Goal: Information Seeking & Learning: Learn about a topic

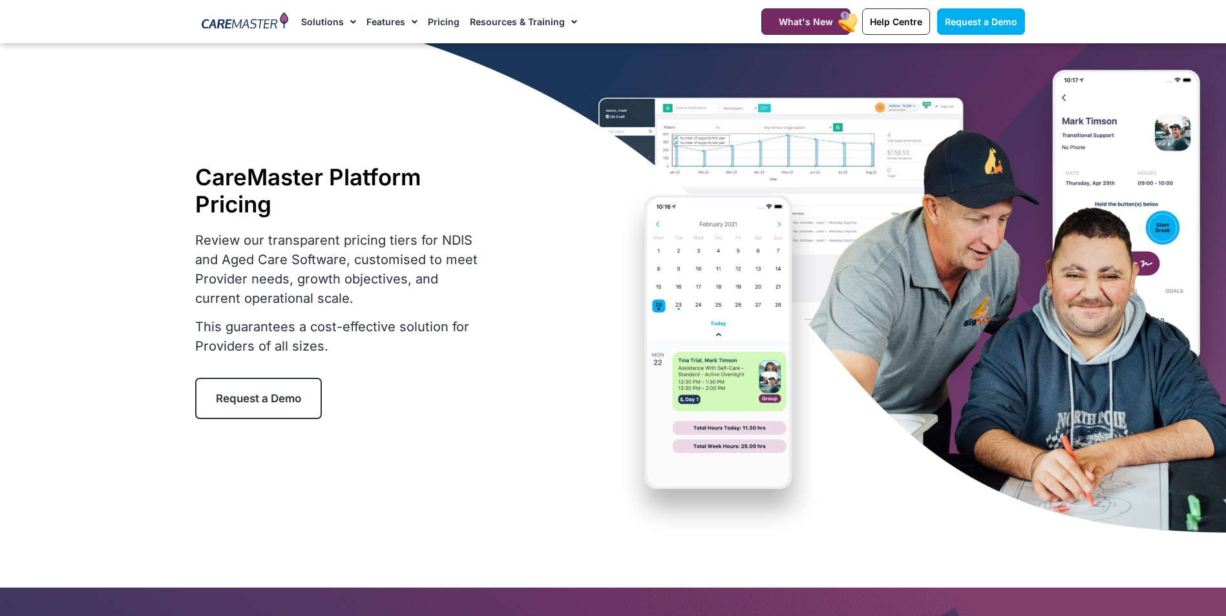
select select "***"
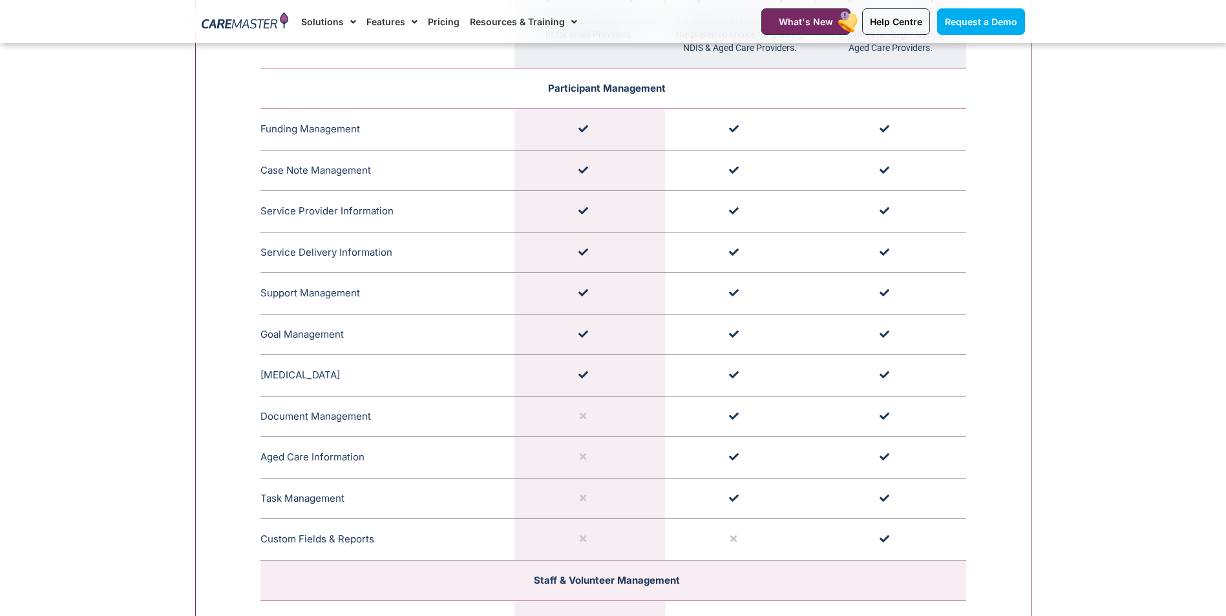
scroll to position [1486, 0]
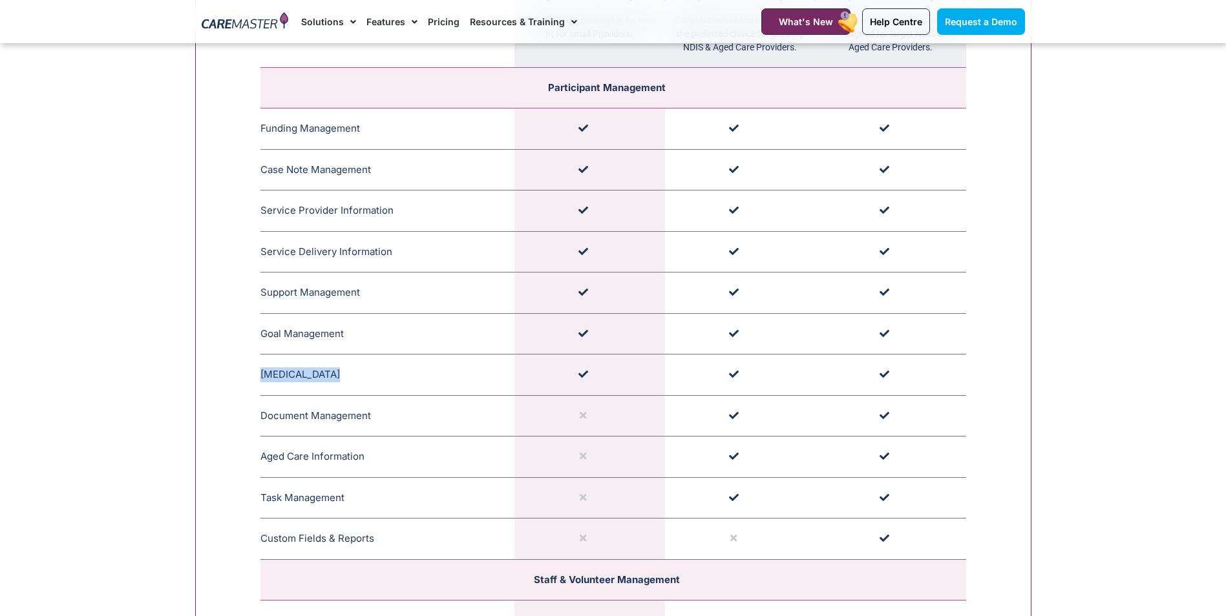
drag, startPoint x: 260, startPoint y: 372, endPoint x: 416, endPoint y: 377, distance: 156.4
click at [416, 377] on td "Medication Management CareMaster's Medication Management for NDIS Participants …" at bounding box center [387, 375] width 254 height 41
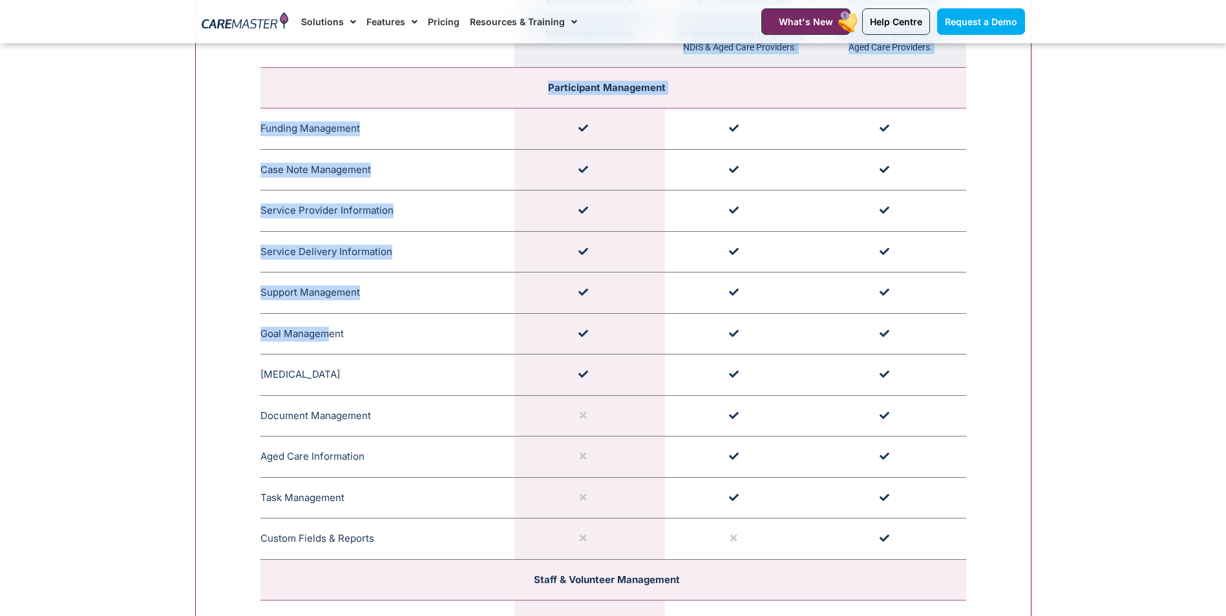
drag, startPoint x: 326, startPoint y: 333, endPoint x: 234, endPoint y: 325, distance: 92.7
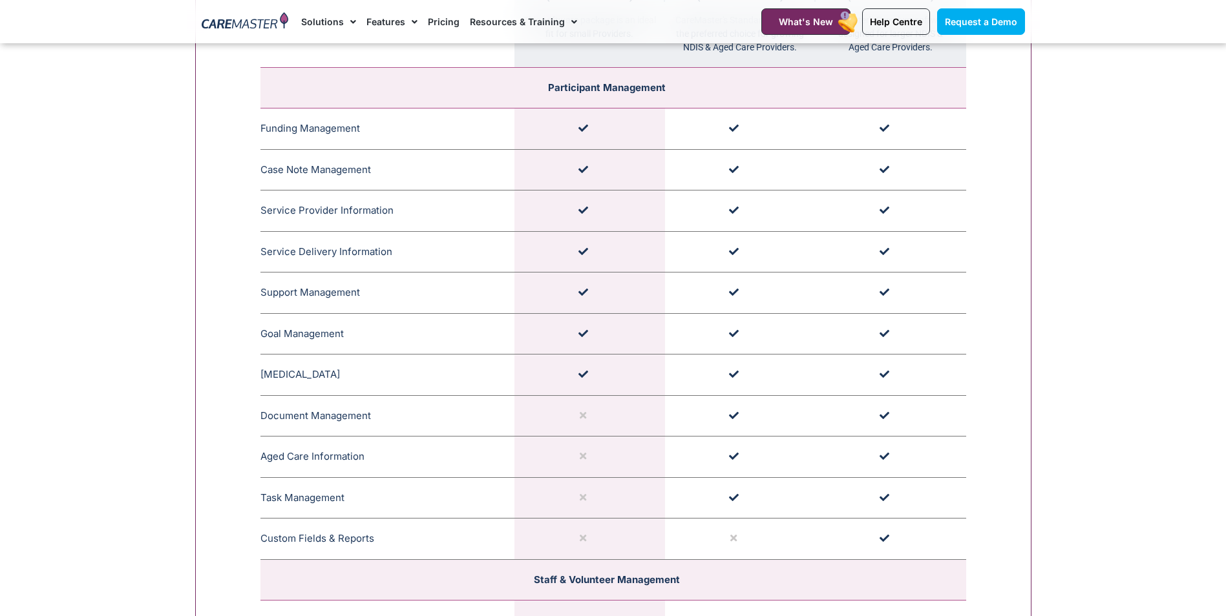
drag, startPoint x: 234, startPoint y: 325, endPoint x: 355, endPoint y: 334, distance: 121.8
click at [355, 334] on icon at bounding box center [349, 333] width 11 height 11
drag, startPoint x: 351, startPoint y: 340, endPoint x: 262, endPoint y: 335, distance: 89.3
click at [262, 335] on td "Goal Management CareMaster's Goal Management monitors Participant progress, upd…" at bounding box center [387, 333] width 254 height 41
copy td "Goal Management"
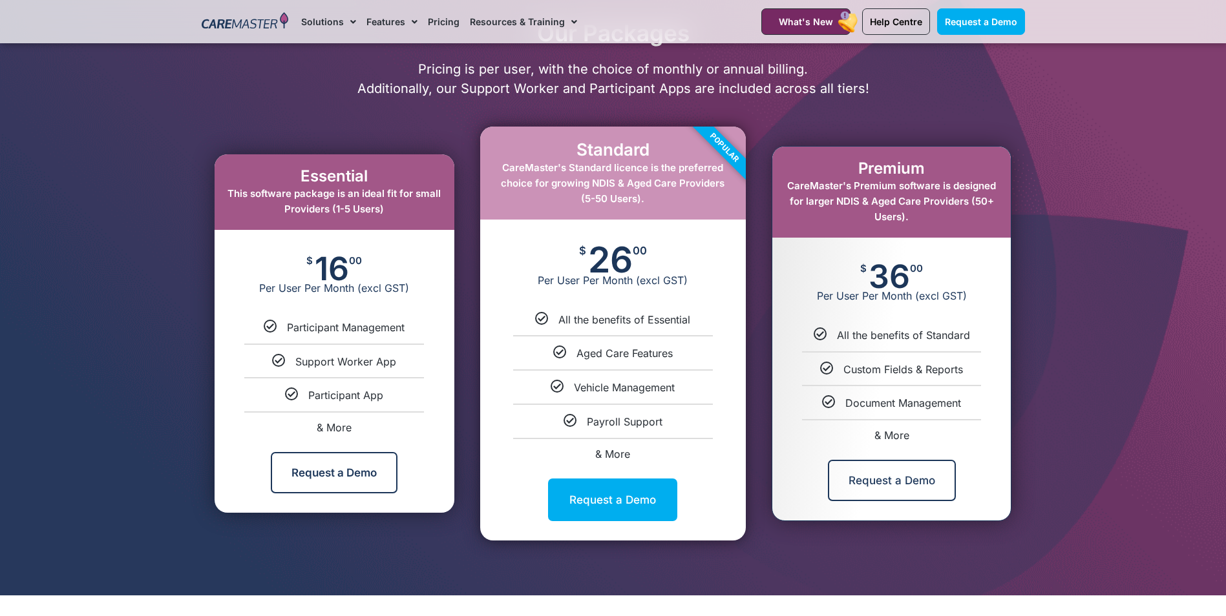
scroll to position [581, 0]
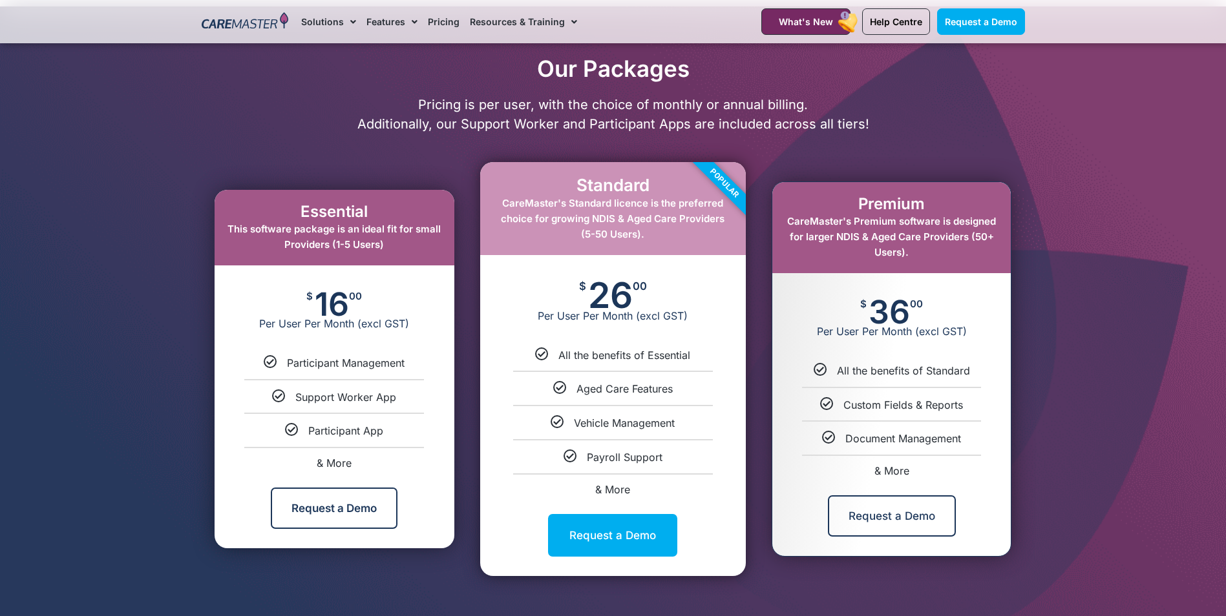
drag, startPoint x: 788, startPoint y: 218, endPoint x: 955, endPoint y: 253, distance: 170.3
click at [955, 253] on div "Premium CareMaster's Premium software is designed for larger NDIS & Aged Care P…" at bounding box center [891, 227] width 238 height 91
drag, startPoint x: 955, startPoint y: 253, endPoint x: 848, endPoint y: 309, distance: 120.8
click at [848, 309] on div "$ 36 00 Per User Per Month (excl GST)" at bounding box center [891, 318] width 238 height 90
drag, startPoint x: 391, startPoint y: 436, endPoint x: 283, endPoint y: 363, distance: 130.3
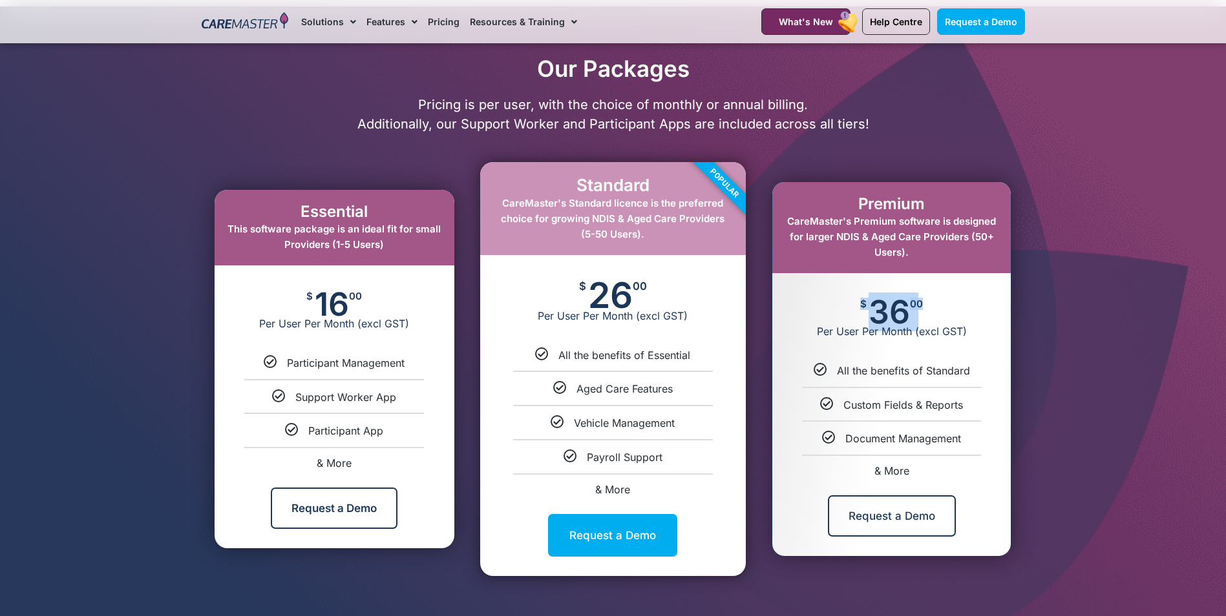
click at [283, 363] on ul "Participant Management Support Worker App Participant App & More" at bounding box center [334, 412] width 240 height 112
click at [335, 463] on link "& More" at bounding box center [334, 463] width 35 height 13
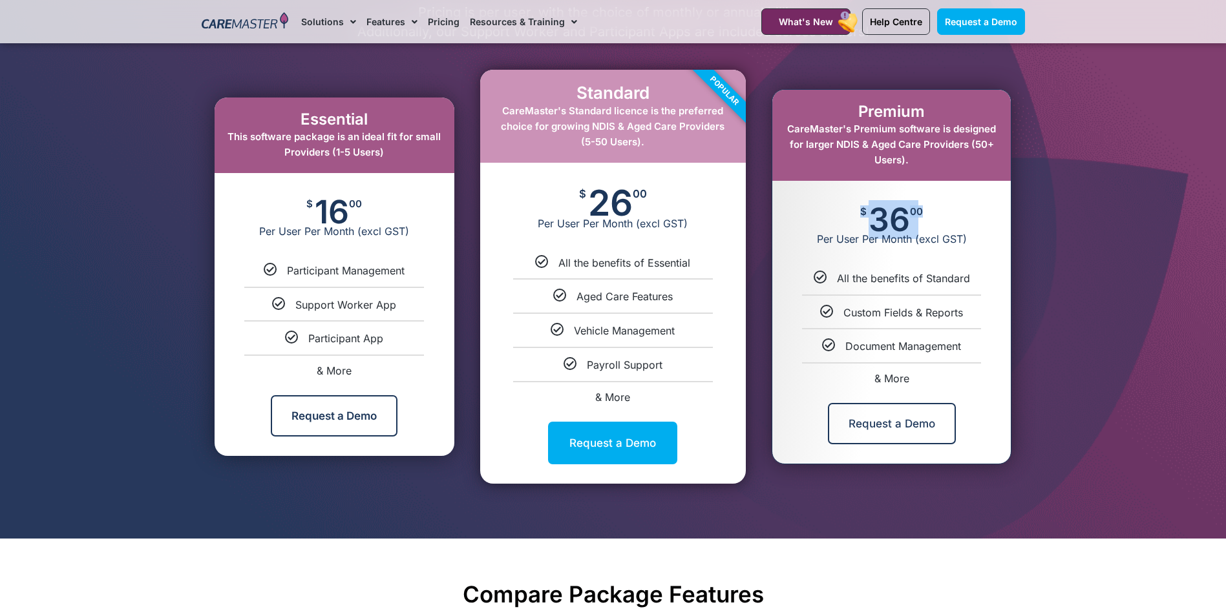
scroll to position [653, 0]
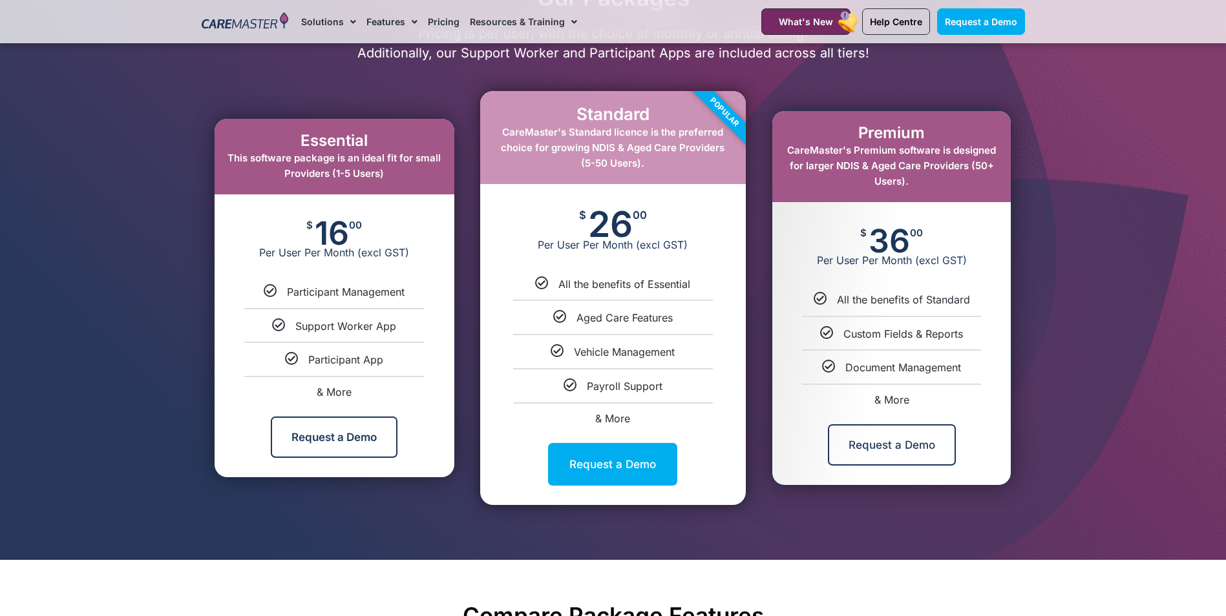
click at [125, 278] on div at bounding box center [613, 247] width 1226 height 625
drag, startPoint x: 285, startPoint y: 286, endPoint x: 430, endPoint y: 288, distance: 144.7
click at [430, 288] on div "Participant Management" at bounding box center [334, 292] width 220 height 14
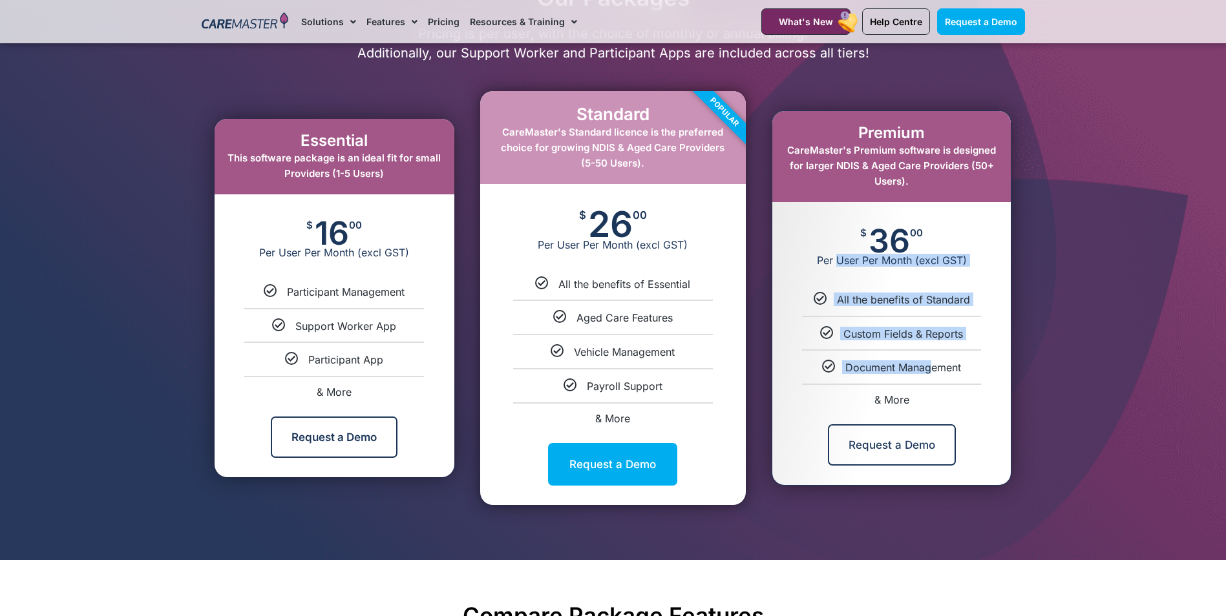
drag, startPoint x: 837, startPoint y: 284, endPoint x: 926, endPoint y: 353, distance: 112.7
click at [926, 353] on div "Premium CareMaster's Premium software is designed for larger NDIS & Aged Care P…" at bounding box center [891, 298] width 238 height 374
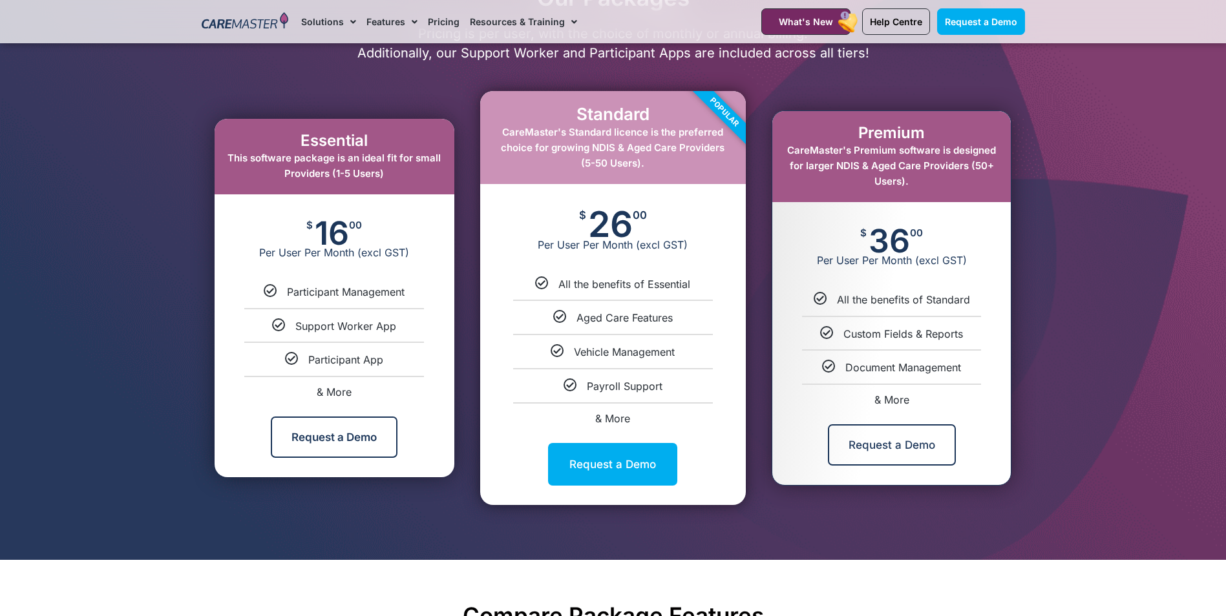
click at [85, 306] on div at bounding box center [613, 247] width 1226 height 625
drag, startPoint x: 555, startPoint y: 289, endPoint x: 698, endPoint y: 288, distance: 142.8
click at [698, 288] on div "All the benefits of Essential" at bounding box center [613, 284] width 246 height 14
drag, startPoint x: 302, startPoint y: 361, endPoint x: 419, endPoint y: 362, distance: 116.3
click at [419, 362] on div "Participant App" at bounding box center [334, 360] width 220 height 14
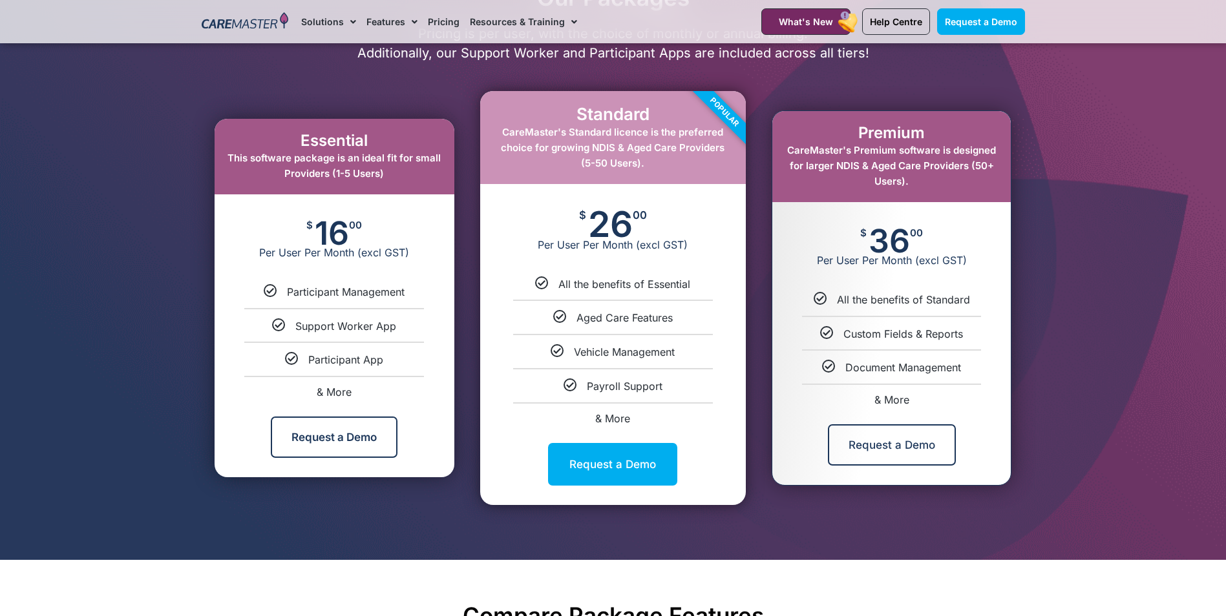
click at [326, 392] on link "& More" at bounding box center [334, 392] width 35 height 13
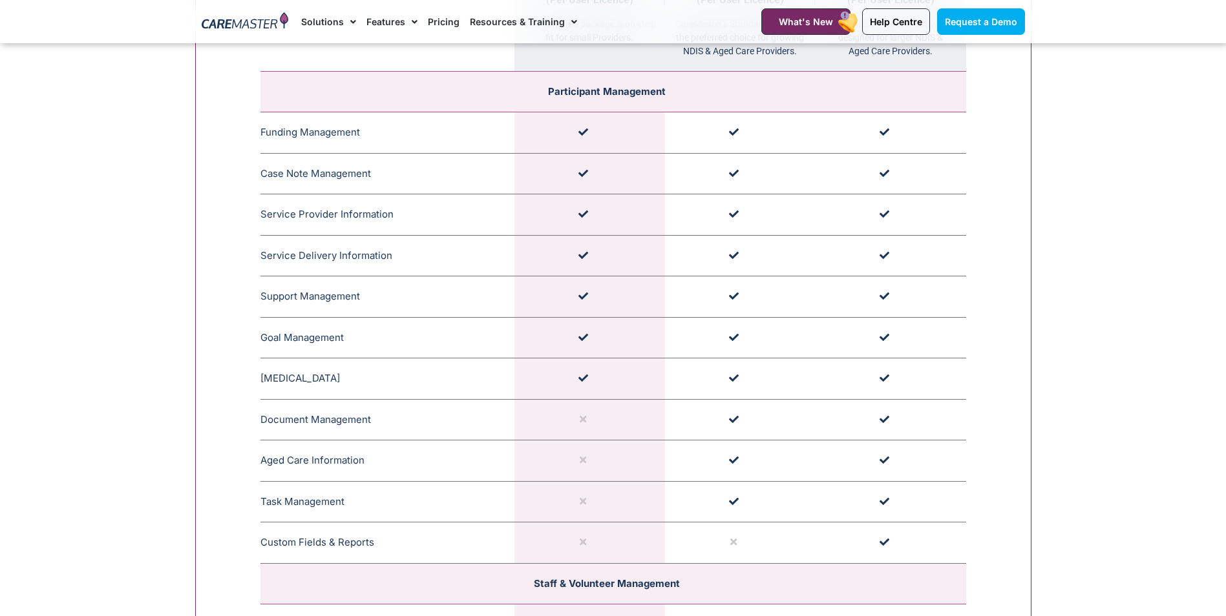
scroll to position [1492, 0]
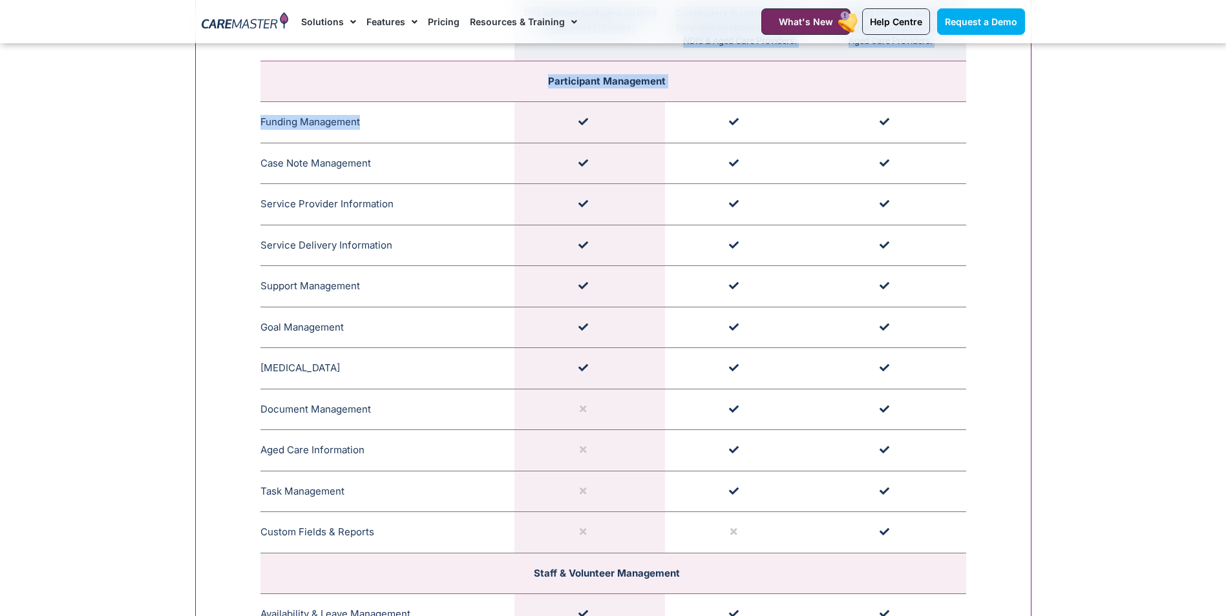
drag, startPoint x: 261, startPoint y: 120, endPoint x: 379, endPoint y: 124, distance: 117.7
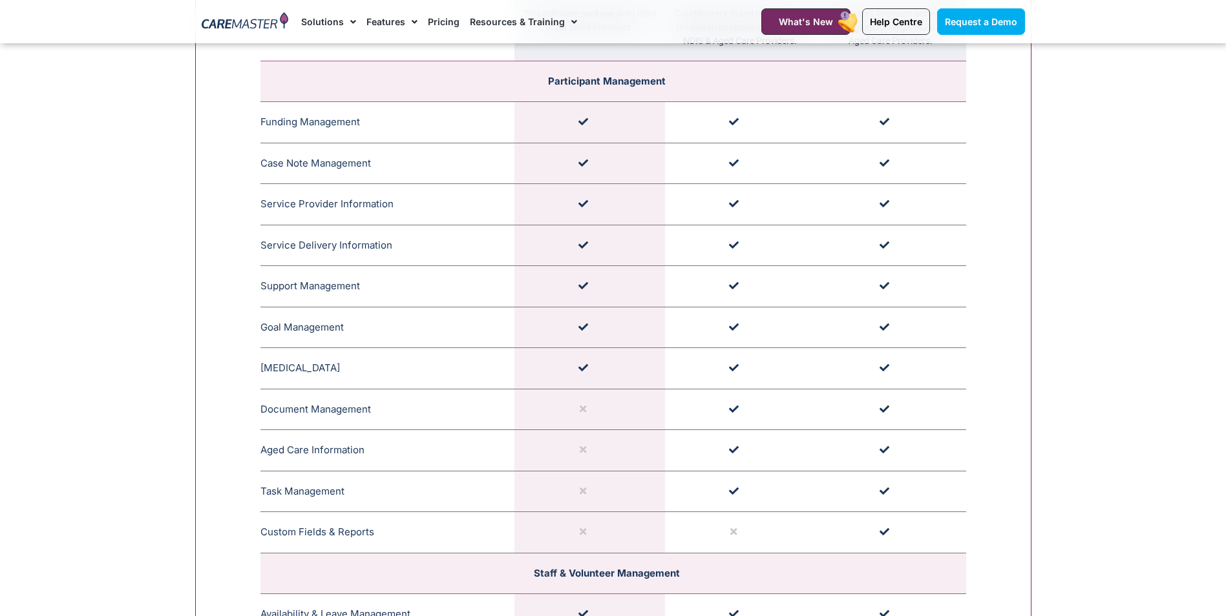
click at [382, 124] on td "Funding Management CareMaster's Funding Management ensures that funding limits …" at bounding box center [387, 122] width 254 height 41
copy td "unding Management"
copy td "Funding Management"
drag, startPoint x: 364, startPoint y: 131, endPoint x: 260, endPoint y: 125, distance: 104.2
click at [260, 125] on td "Funding Management CareMaster's Funding Management ensures that funding limits …" at bounding box center [387, 122] width 254 height 41
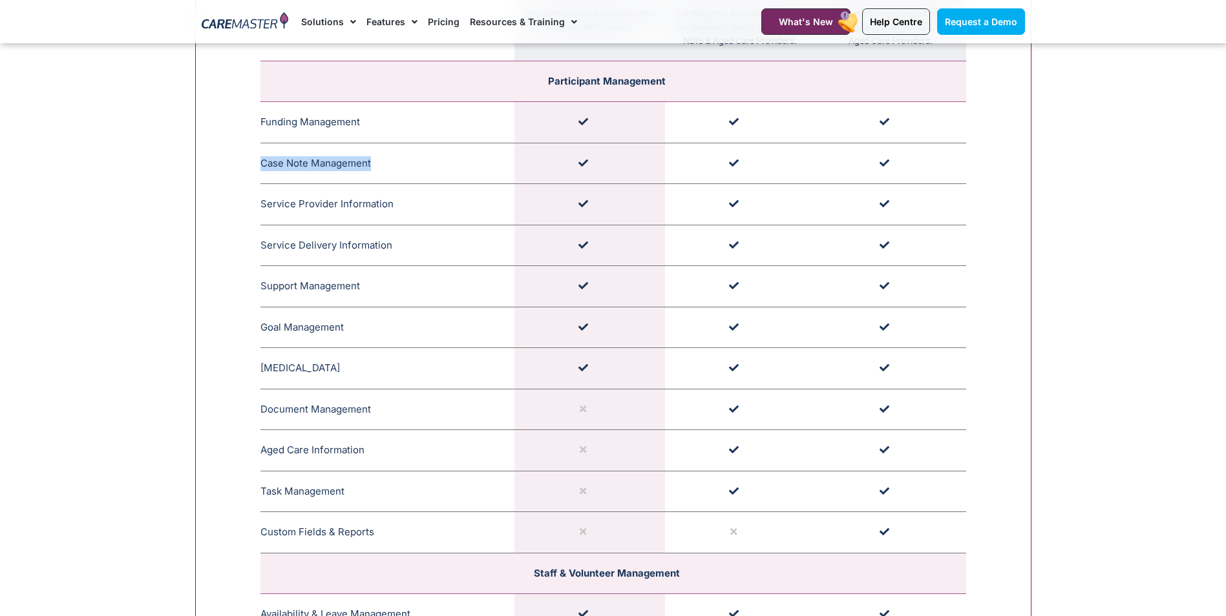
copy td "Case Note Management"
drag, startPoint x: 380, startPoint y: 162, endPoint x: 263, endPoint y: 165, distance: 117.0
click at [263, 165] on td "Case Note Management CareMaster's Case Note Management organises timestamped an…" at bounding box center [387, 163] width 254 height 41
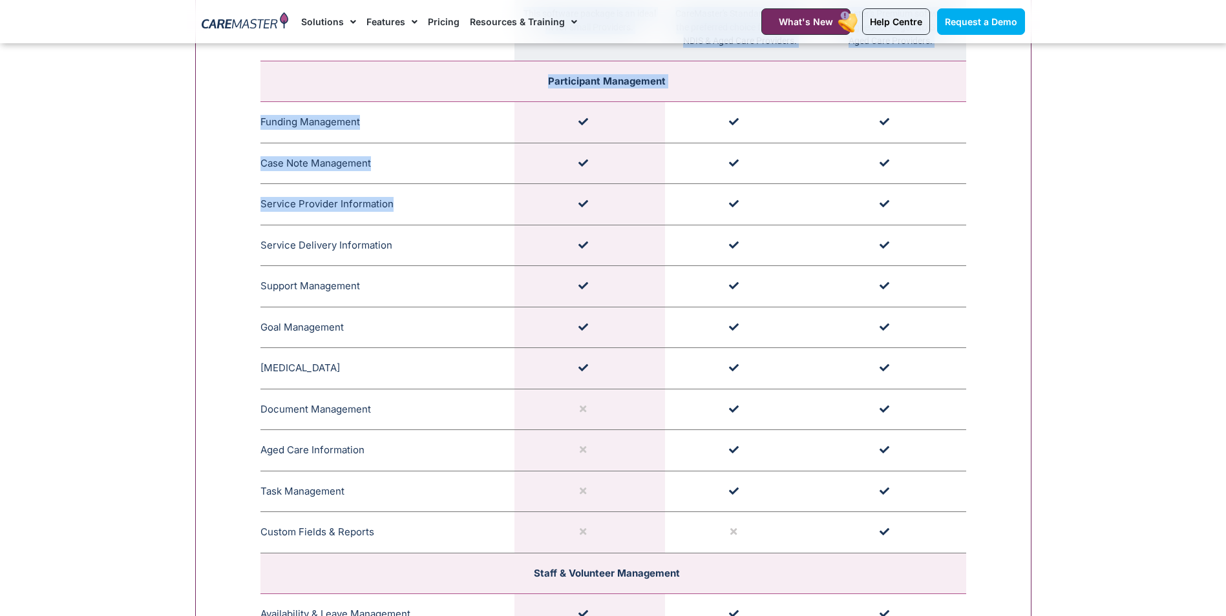
drag, startPoint x: 391, startPoint y: 207, endPoint x: 258, endPoint y: 211, distance: 133.1
drag, startPoint x: 258, startPoint y: 211, endPoint x: 239, endPoint y: 229, distance: 26.5
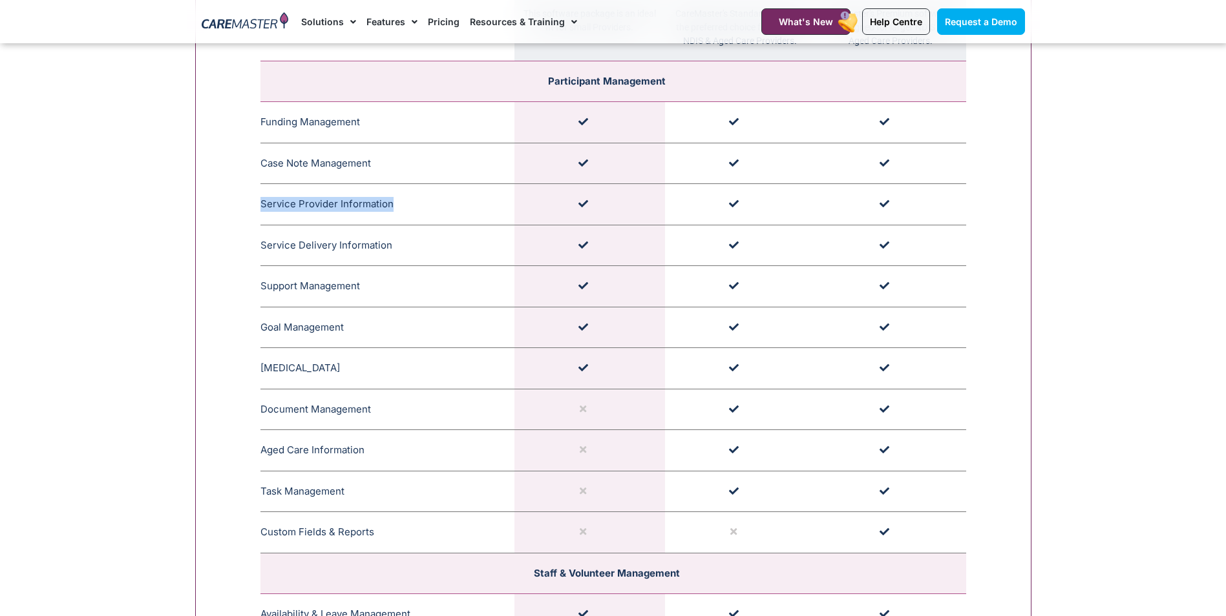
drag, startPoint x: 261, startPoint y: 204, endPoint x: 405, endPoint y: 202, distance: 144.1
click at [405, 202] on td "Service Provider Information CareMaster's Service Provider Information section …" at bounding box center [387, 204] width 254 height 41
copy td "Service Provider Information"
drag, startPoint x: 260, startPoint y: 246, endPoint x: 390, endPoint y: 244, distance: 129.9
click at [390, 244] on td "Service Delivery Information CareMaster's Service Delivery Information includes…" at bounding box center [387, 245] width 254 height 41
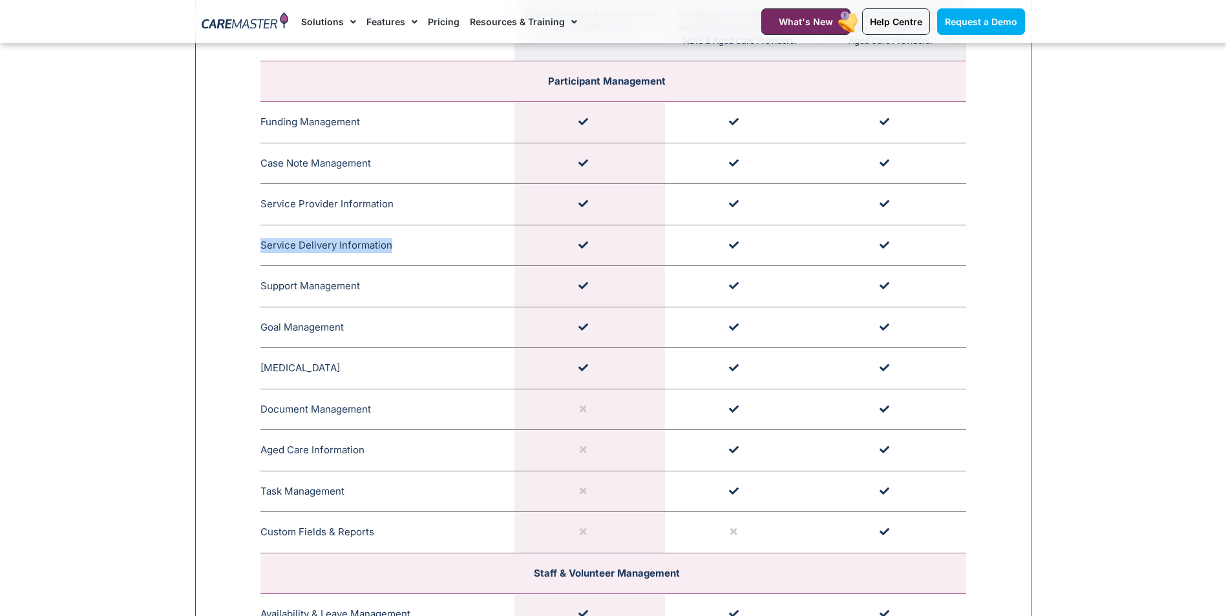
copy td "Service Delivery Information"
drag, startPoint x: 260, startPoint y: 288, endPoint x: 375, endPoint y: 288, distance: 115.0
click at [375, 288] on td "Support Management CareMaster's Support Management section is capable of schedu…" at bounding box center [387, 286] width 254 height 41
copy td "Support Management"
drag, startPoint x: 377, startPoint y: 365, endPoint x: 260, endPoint y: 362, distance: 117.6
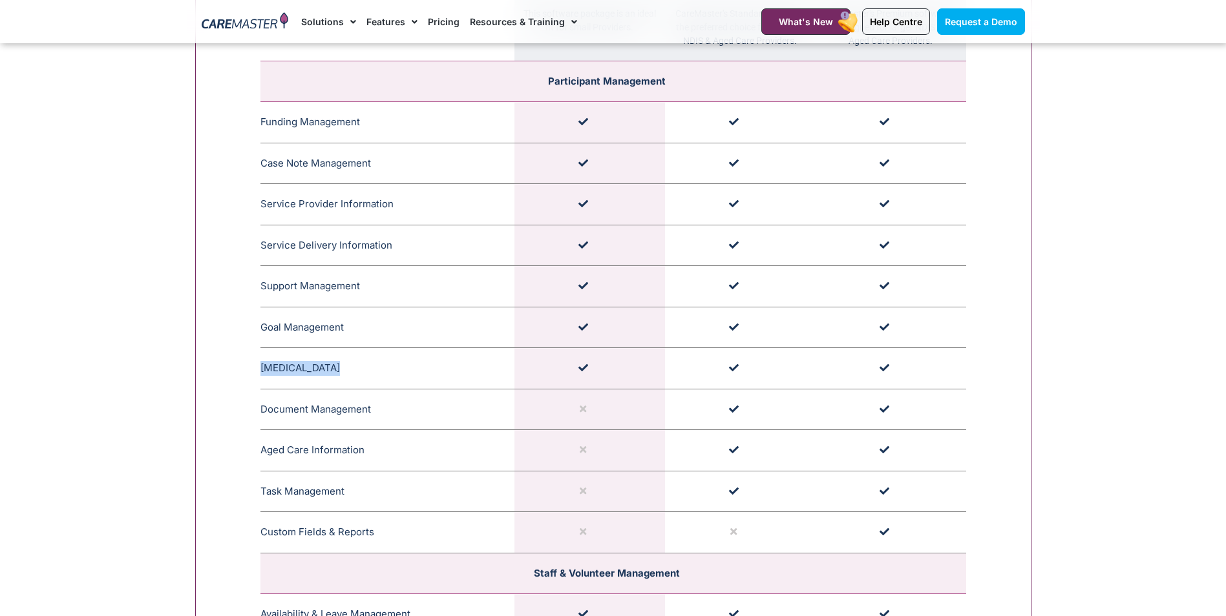
click at [260, 362] on td "Medication Management CareMaster's Medication Management for NDIS Participants …" at bounding box center [387, 368] width 254 height 41
copy td "Medication Management"
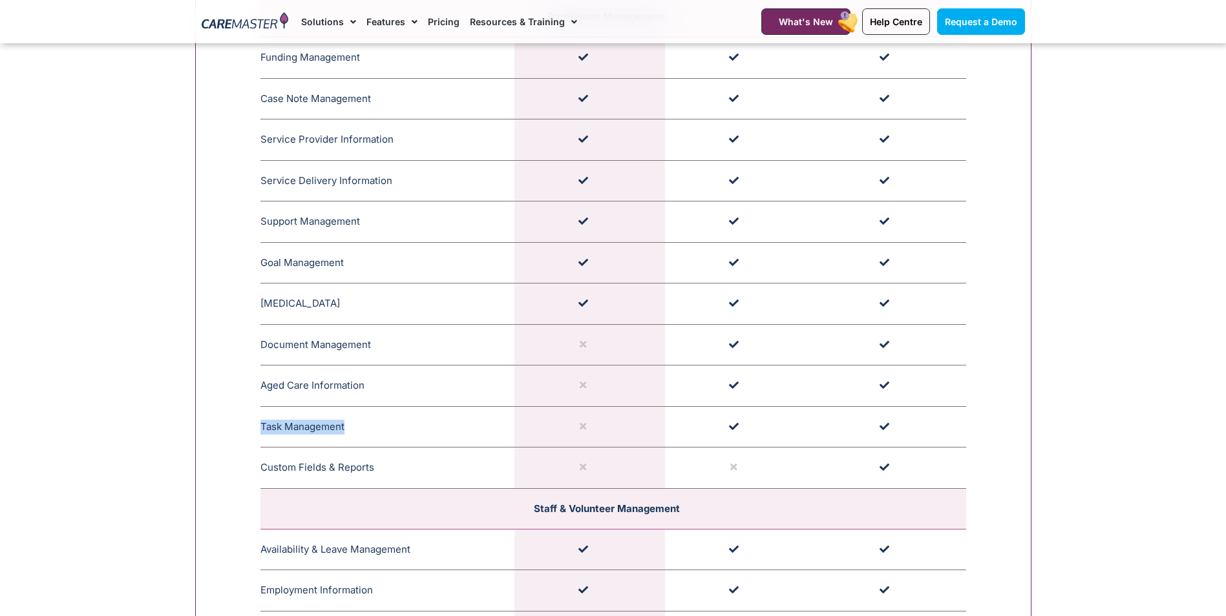
drag, startPoint x: 261, startPoint y: 430, endPoint x: 359, endPoint y: 427, distance: 98.2
click at [359, 427] on td "Task Management CareMaster's Task Management feature facilitates generic or per…" at bounding box center [387, 426] width 254 height 41
copy td "Task Management"
click at [366, 432] on td "Task Management CareMaster's Task Management feature facilitates generic or per…" at bounding box center [387, 426] width 254 height 41
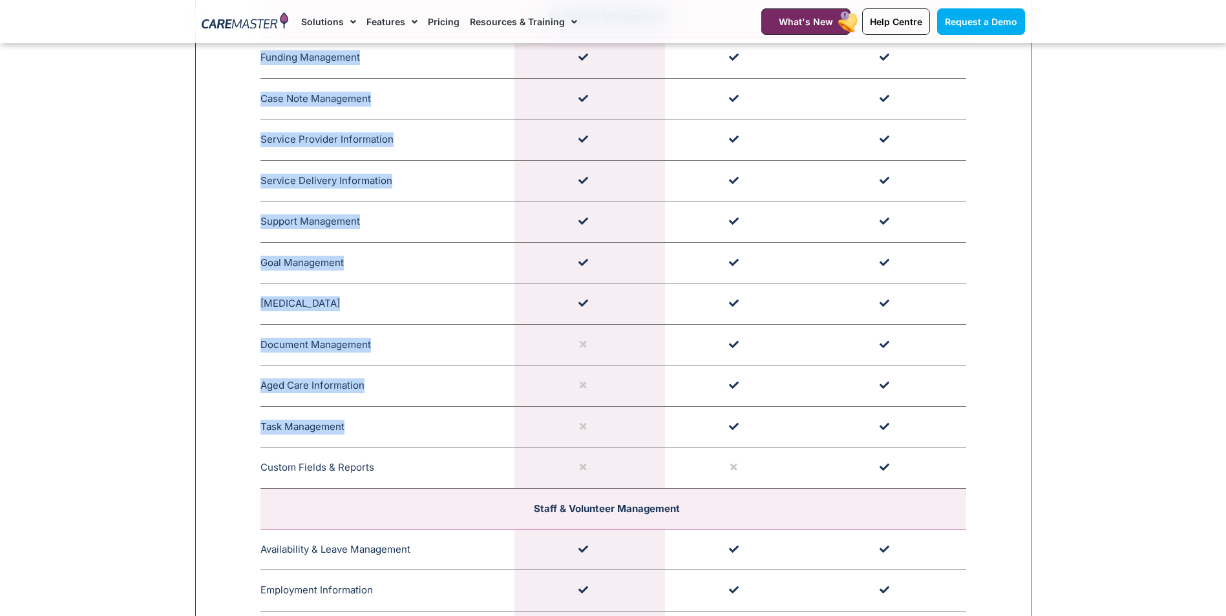
drag, startPoint x: 338, startPoint y: 432, endPoint x: 182, endPoint y: 421, distance: 156.8
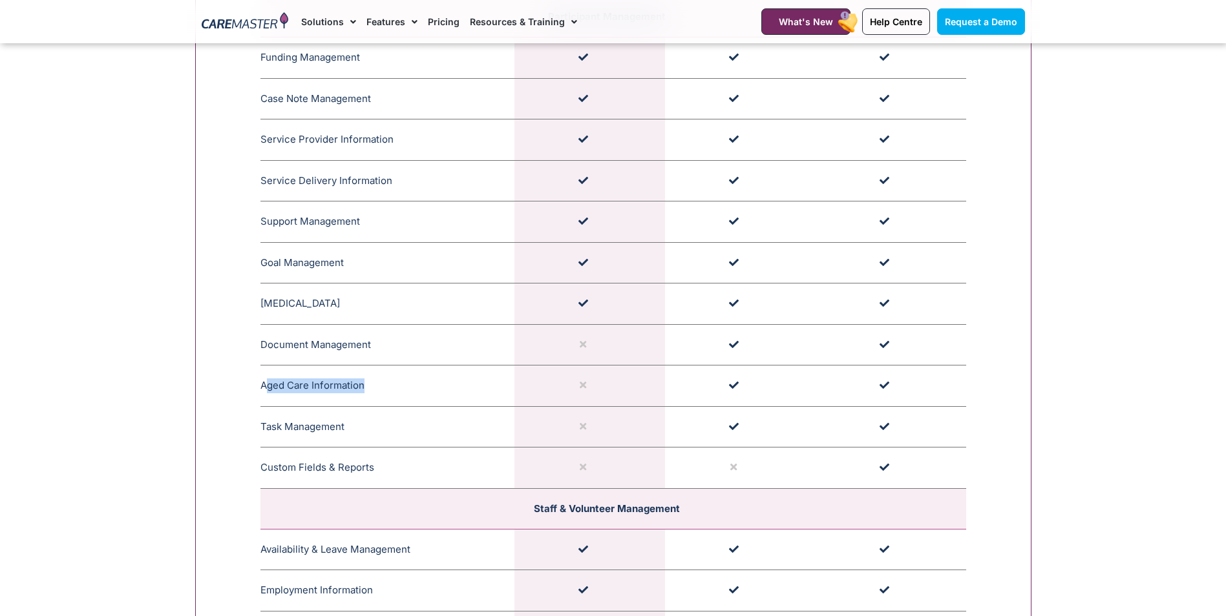
drag, startPoint x: 368, startPoint y: 388, endPoint x: 264, endPoint y: 389, distance: 104.0
click at [264, 389] on td "Aged Care Information CareMaster's Aged Care Information encompasses clear serv…" at bounding box center [387, 386] width 254 height 41
drag, startPoint x: 264, startPoint y: 389, endPoint x: 411, endPoint y: 335, distance: 156.2
click at [411, 335] on td "Document Management CareMaster's Document Management features allow providers t…" at bounding box center [387, 344] width 254 height 41
drag, startPoint x: 371, startPoint y: 345, endPoint x: 261, endPoint y: 346, distance: 110.5
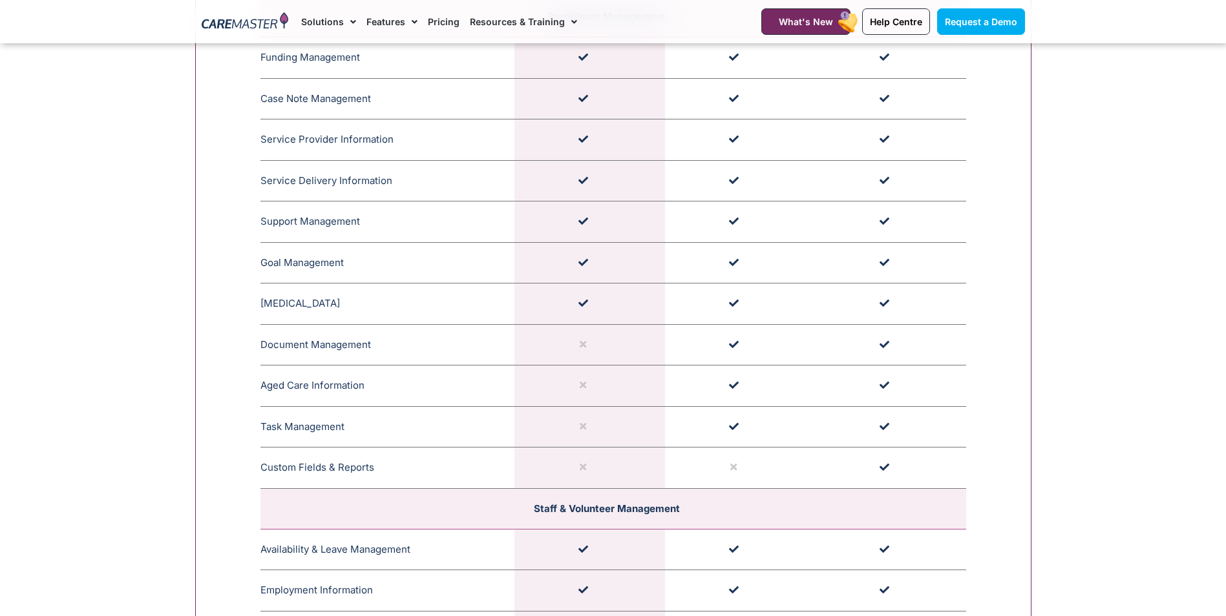
click at [261, 346] on td "Document Management CareMaster's Document Management features allow providers t…" at bounding box center [387, 344] width 254 height 41
copy td "Document Management"
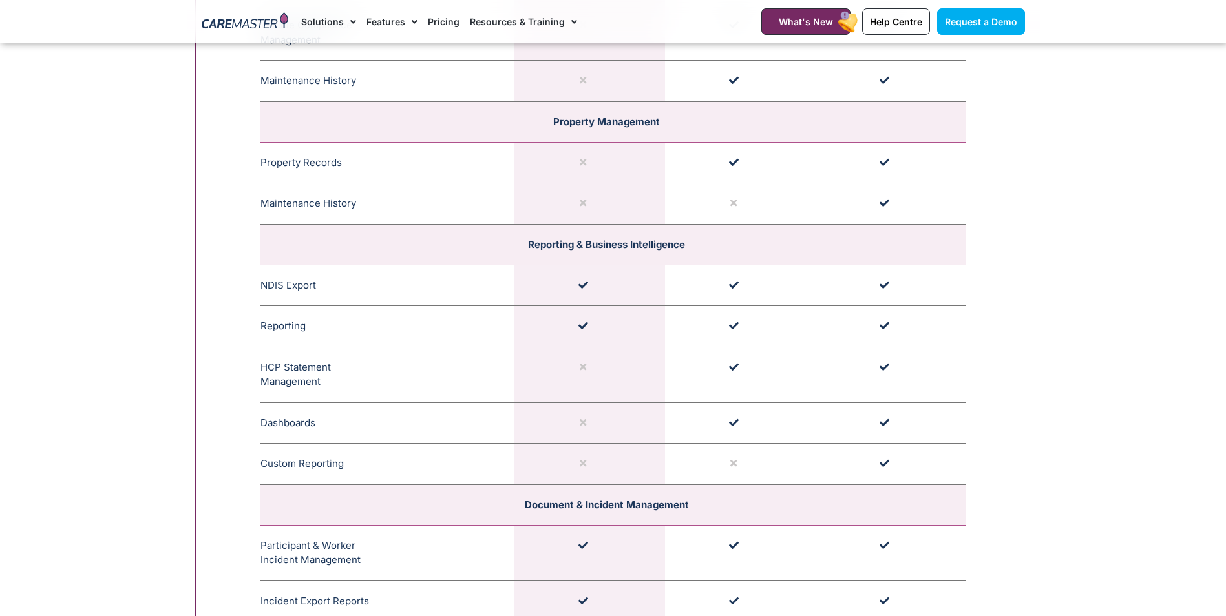
scroll to position [2849, 0]
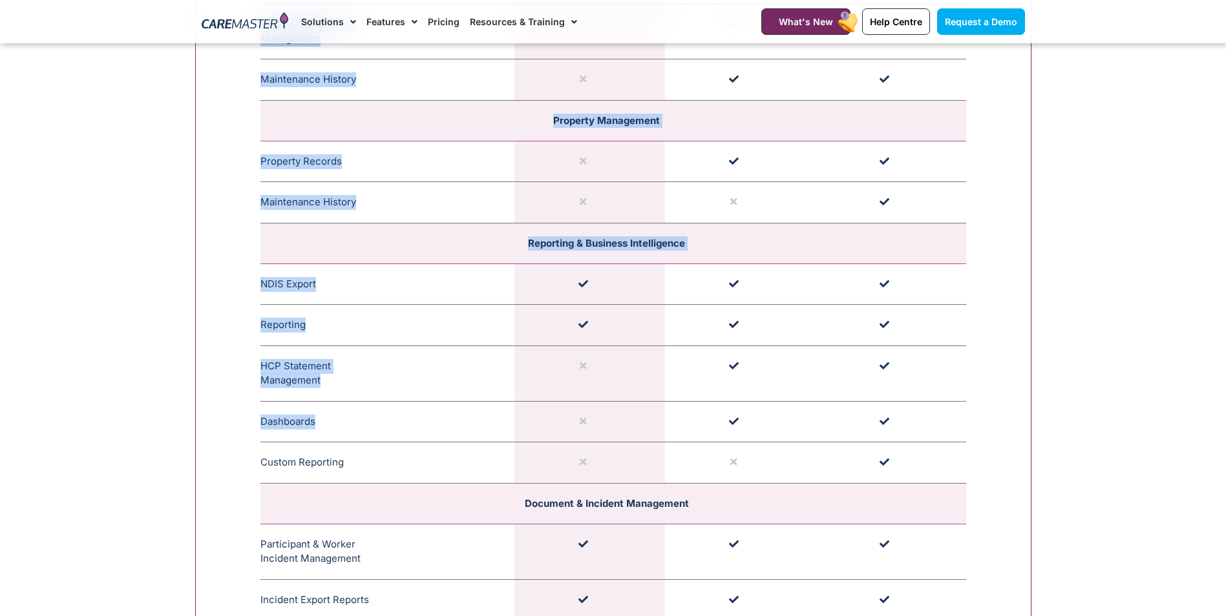
drag, startPoint x: 319, startPoint y: 422, endPoint x: 251, endPoint y: 419, distance: 68.6
drag, startPoint x: 251, startPoint y: 419, endPoint x: 242, endPoint y: 384, distance: 36.0
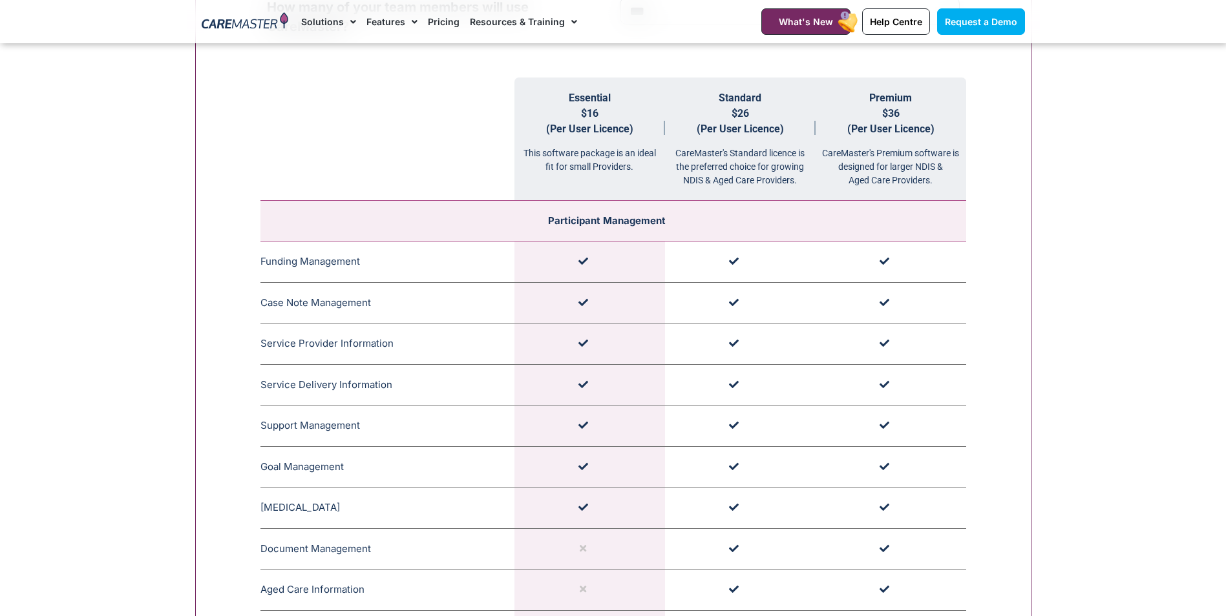
scroll to position [1363, 0]
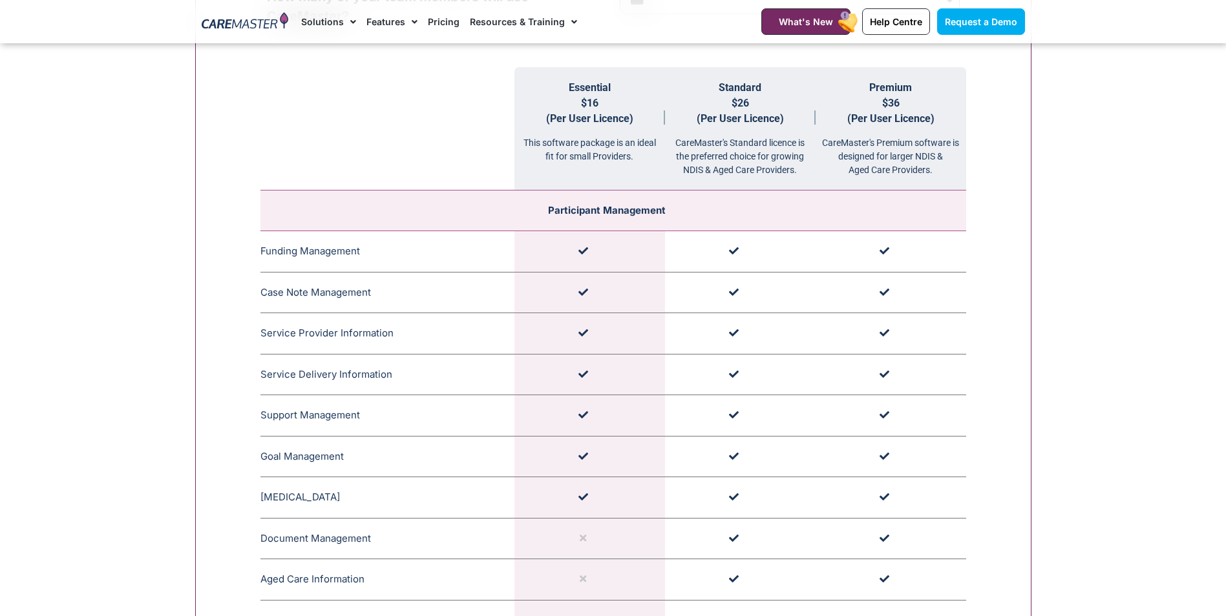
drag, startPoint x: 591, startPoint y: 246, endPoint x: 577, endPoint y: 248, distance: 14.3
click at [577, 248] on td at bounding box center [589, 251] width 151 height 41
drag, startPoint x: 260, startPoint y: 255, endPoint x: 373, endPoint y: 249, distance: 113.2
click at [373, 249] on td "Funding Management CareMaster's Funding Management ensures that funding limits …" at bounding box center [387, 251] width 254 height 41
drag, startPoint x: 373, startPoint y: 249, endPoint x: 454, endPoint y: 101, distance: 168.9
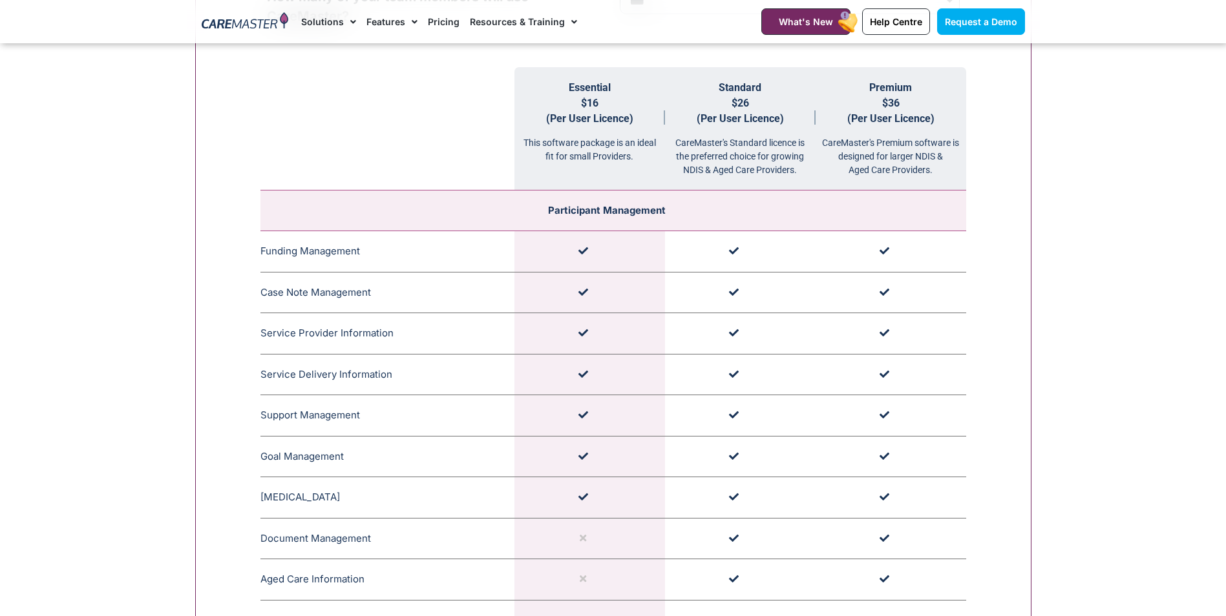
click at [454, 101] on th at bounding box center [387, 128] width 254 height 123
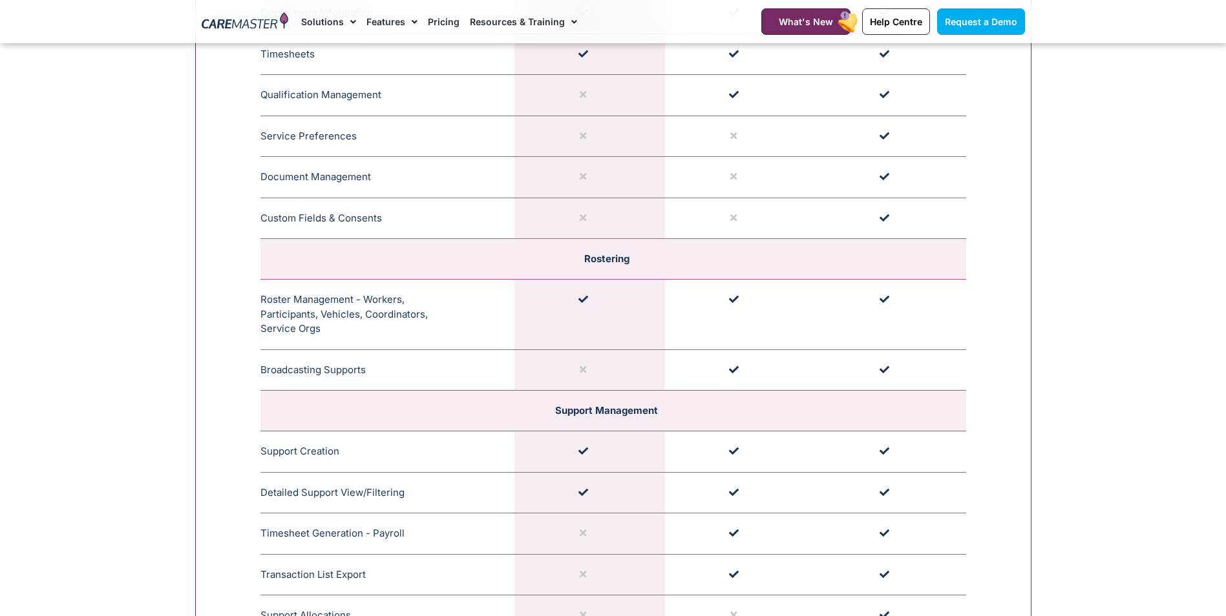
scroll to position [2203, 0]
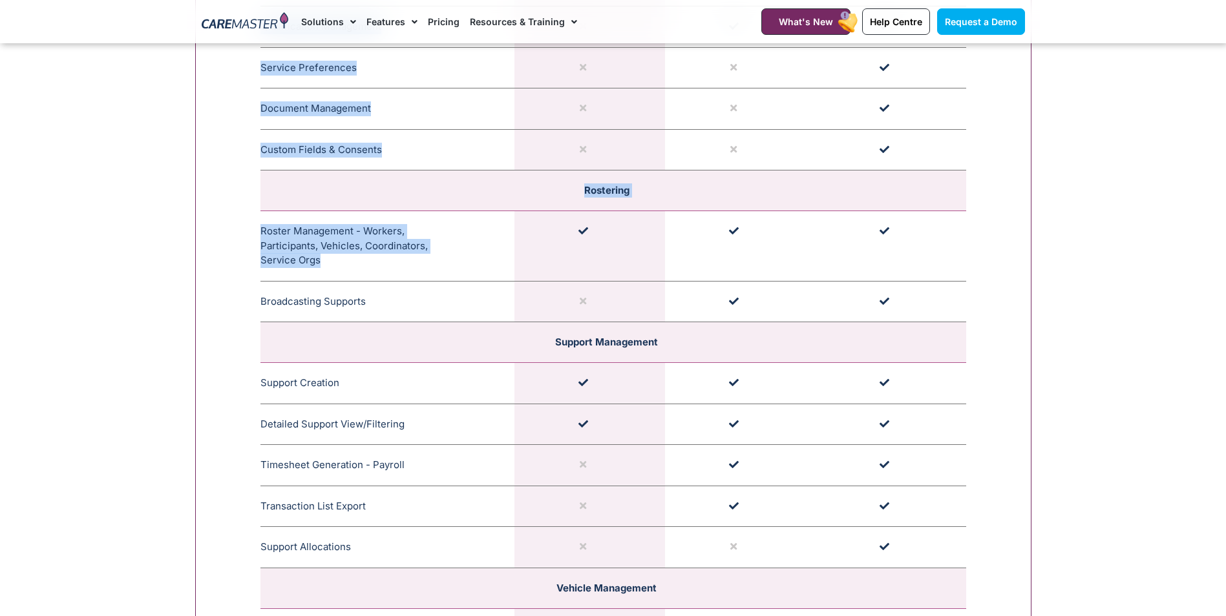
drag, startPoint x: 327, startPoint y: 264, endPoint x: 259, endPoint y: 229, distance: 76.3
click at [259, 229] on div "**********" at bounding box center [613, 511] width 836 height 2794
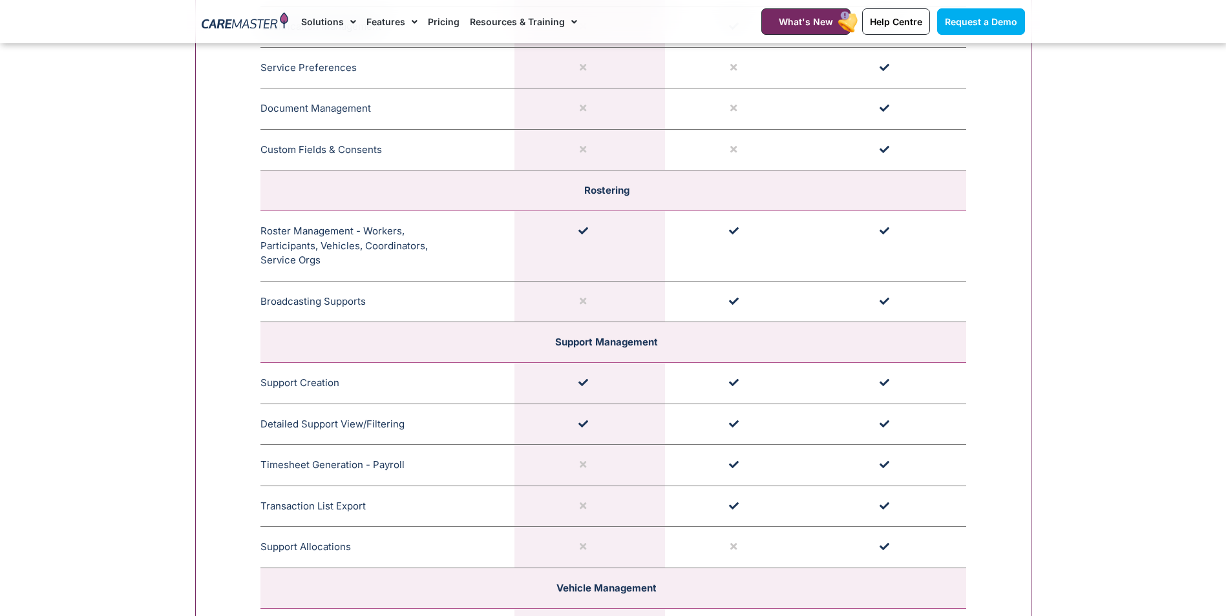
drag, startPoint x: 259, startPoint y: 229, endPoint x: 347, endPoint y: 260, distance: 93.2
click at [347, 260] on td "Roster Management - Workers, Participants, Vehicles, Coordinators, Service Orgs…" at bounding box center [387, 246] width 254 height 70
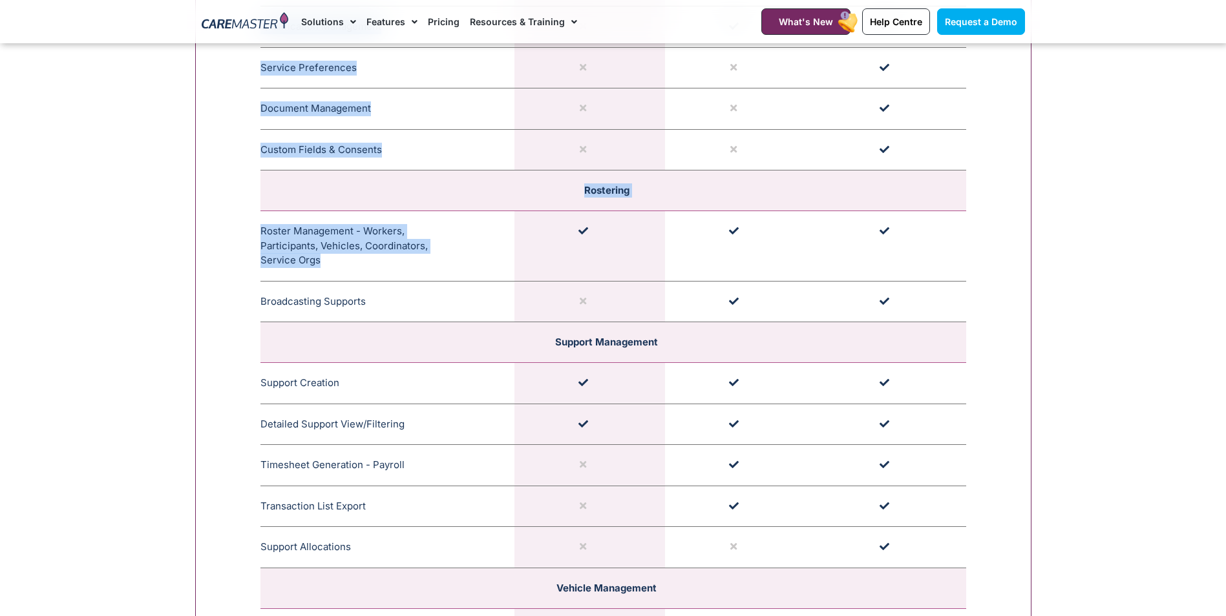
drag, startPoint x: 258, startPoint y: 228, endPoint x: 334, endPoint y: 267, distance: 85.8
click at [334, 267] on div "**********" at bounding box center [613, 511] width 836 height 2794
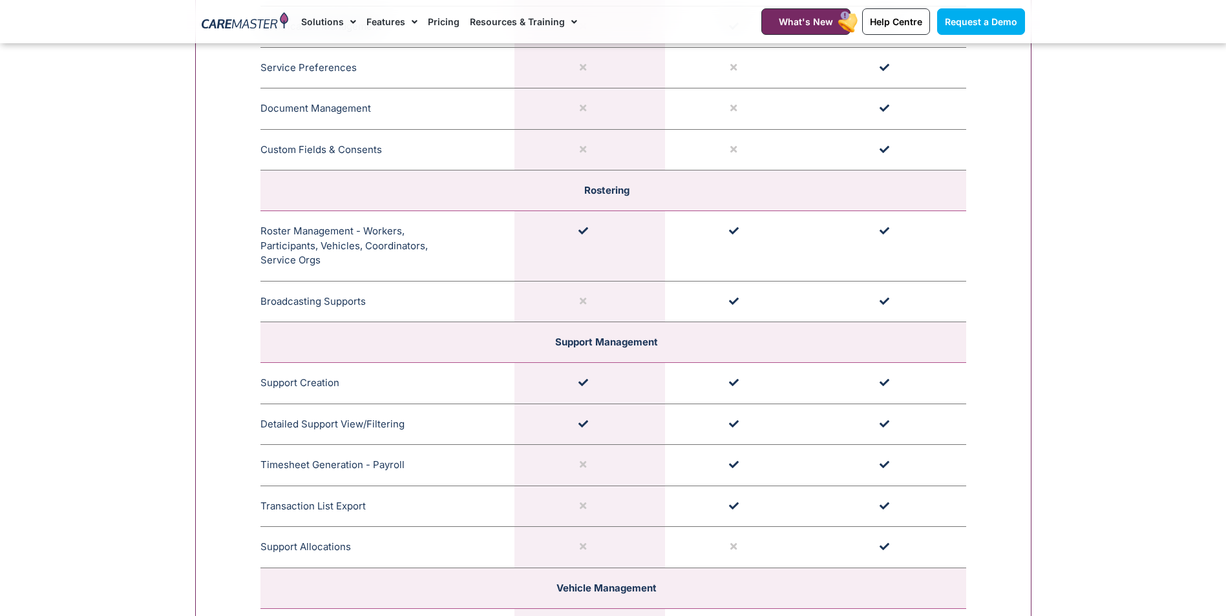
drag, startPoint x: 334, startPoint y: 267, endPoint x: 518, endPoint y: 273, distance: 183.6
click at [518, 273] on td at bounding box center [589, 246] width 151 height 70
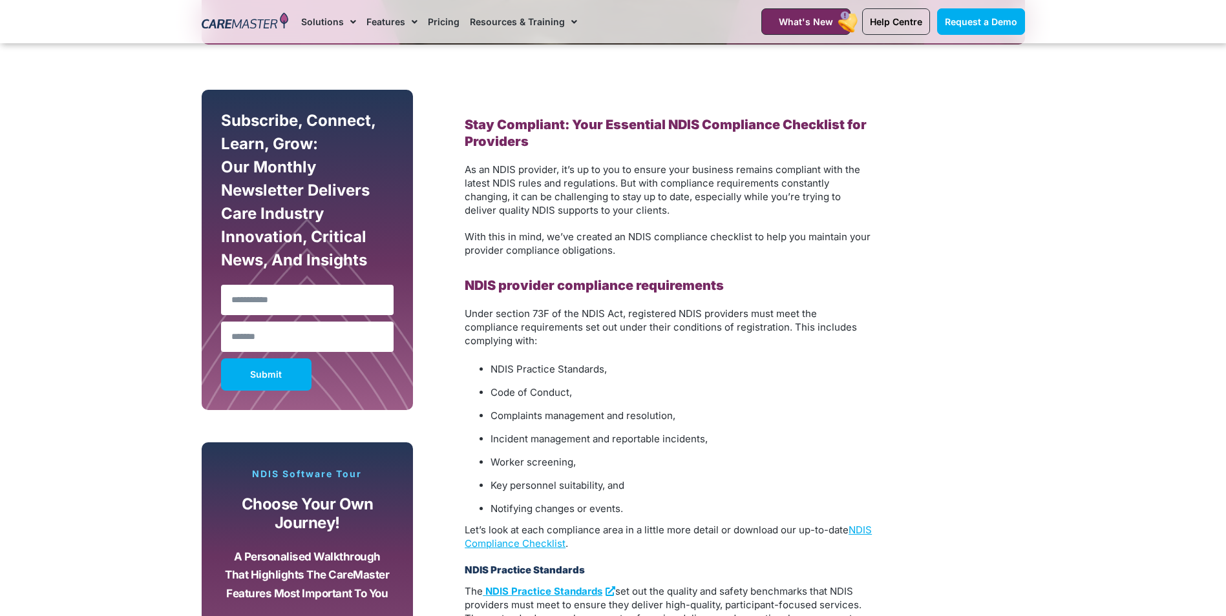
scroll to position [681, 0]
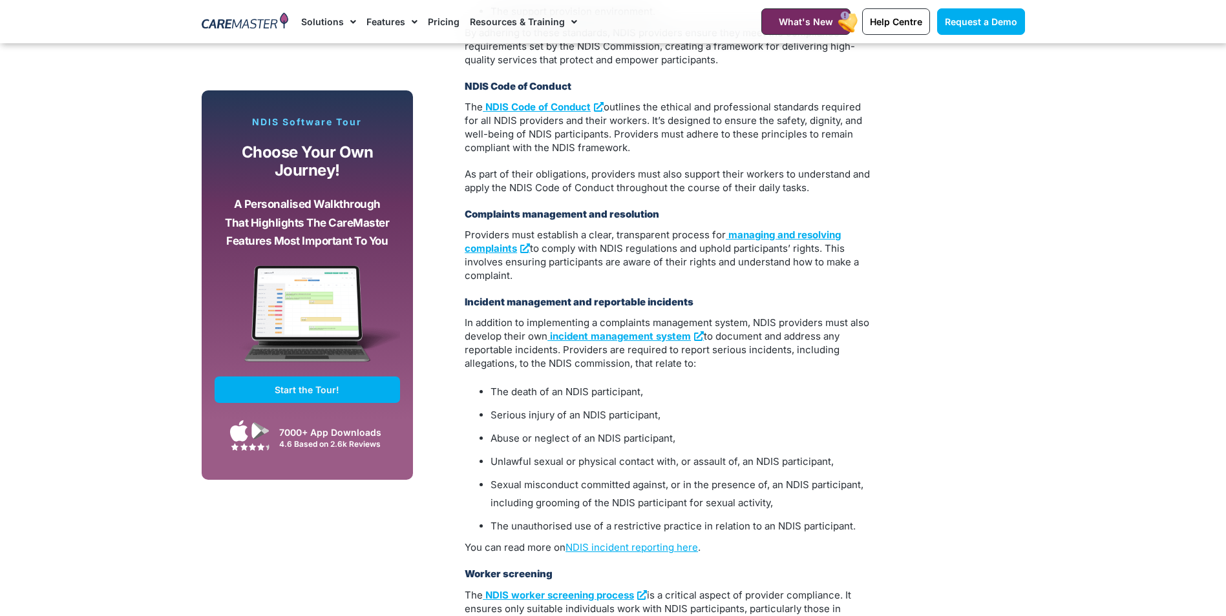
scroll to position [1521, 0]
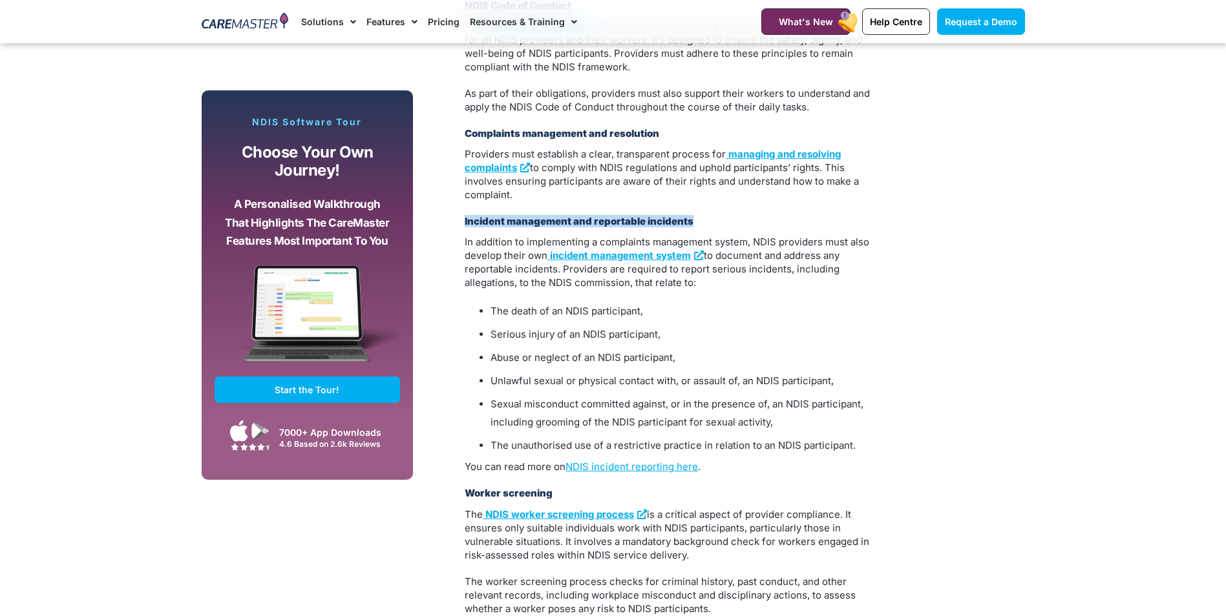
drag, startPoint x: 463, startPoint y: 206, endPoint x: 696, endPoint y: 203, distance: 232.6
click at [696, 203] on div "Stay Compliant: Your Essential NDIS Compliance Checklist for Providers As an ND…" at bounding box center [668, 434] width 420 height 2369
drag, startPoint x: 696, startPoint y: 203, endPoint x: 543, endPoint y: 206, distance: 153.2
click at [543, 215] on strong "Incident management and reportable incidents" at bounding box center [579, 221] width 229 height 12
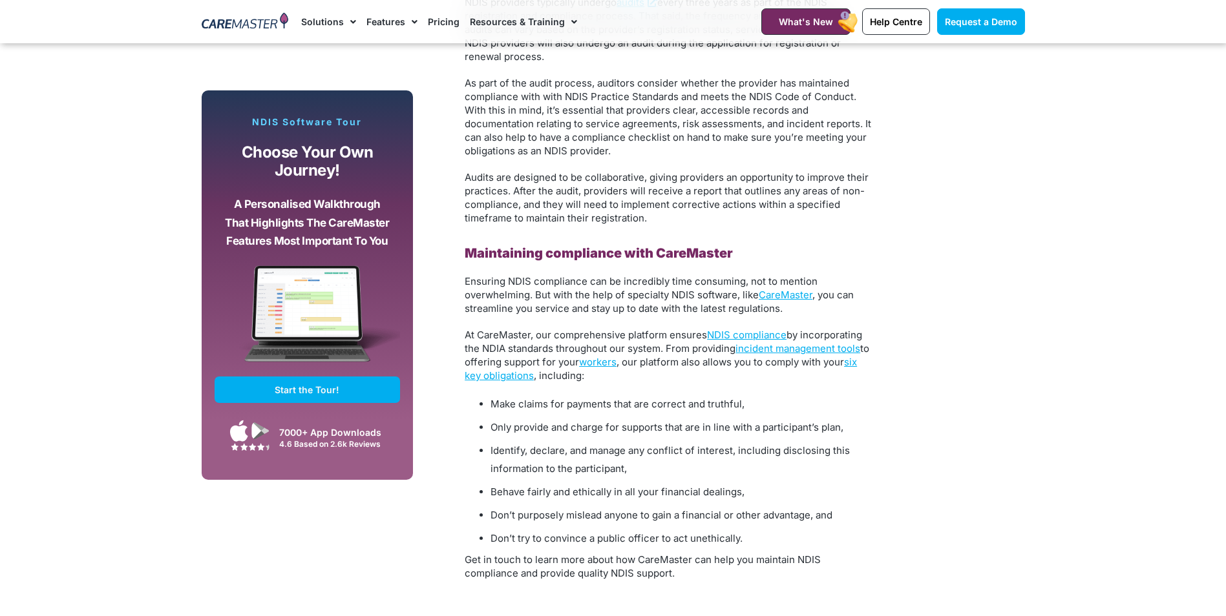
scroll to position [2513, 0]
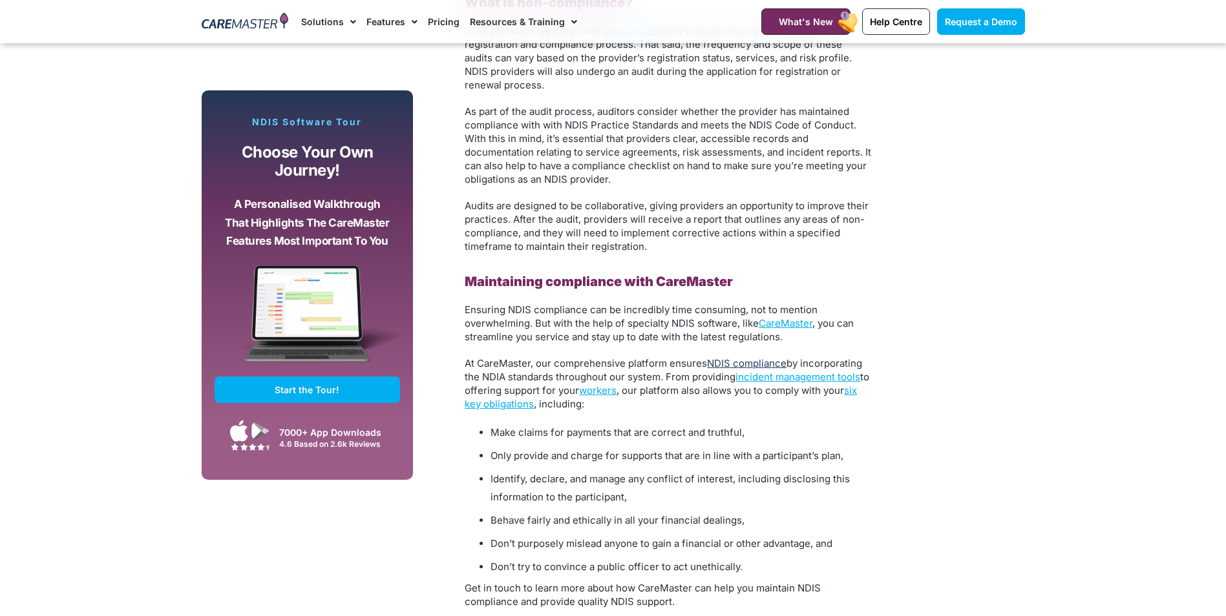
click at [747, 357] on link "NDIS compliance" at bounding box center [746, 363] width 79 height 12
